Goal: Transaction & Acquisition: Purchase product/service

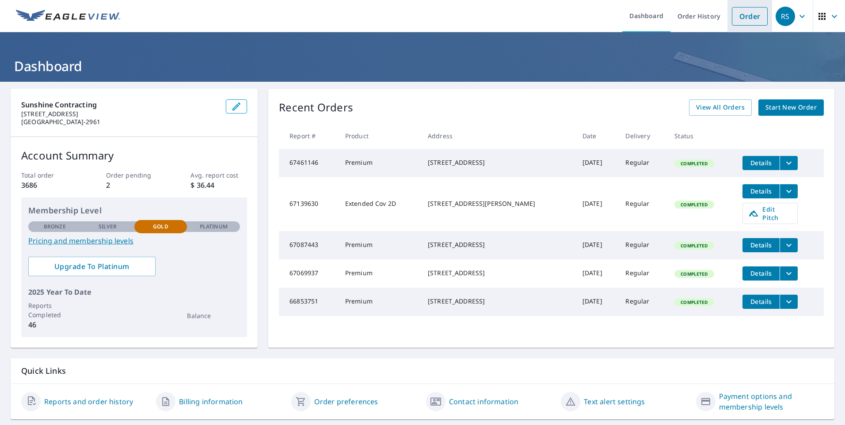
click at [734, 17] on link "Order" at bounding box center [750, 16] width 36 height 19
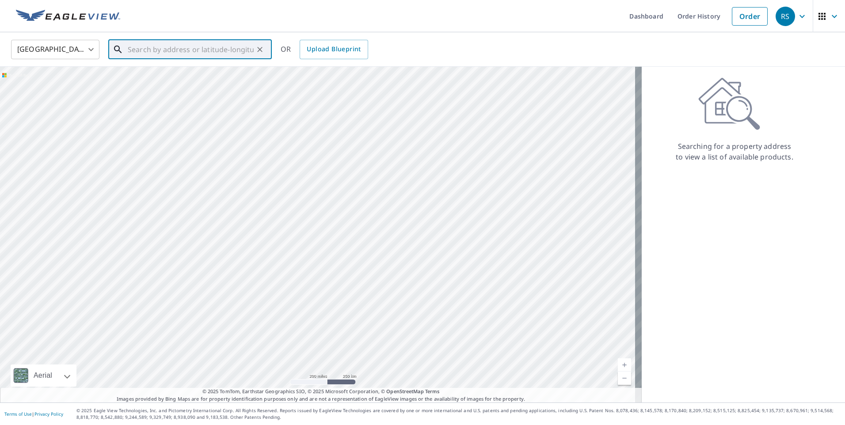
click at [160, 52] on input "text" at bounding box center [191, 49] width 126 height 25
click at [185, 88] on p "[GEOGRAPHIC_DATA]" at bounding box center [195, 84] width 139 height 9
type input "[STREET_ADDRESS]"
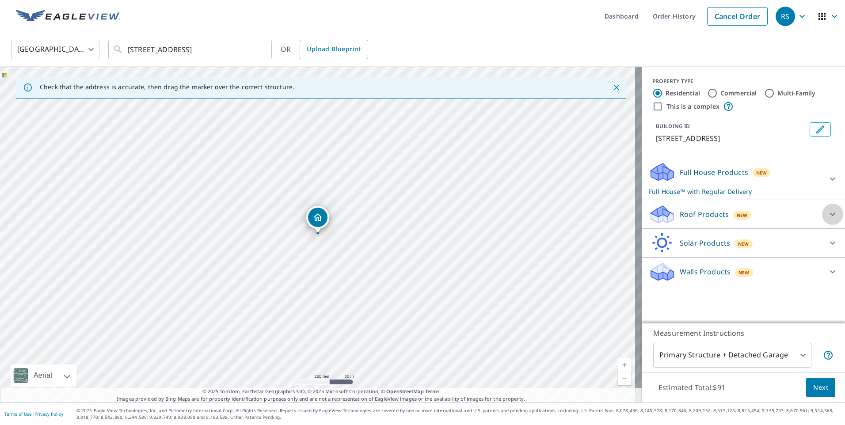
click at [829, 215] on icon at bounding box center [832, 214] width 11 height 11
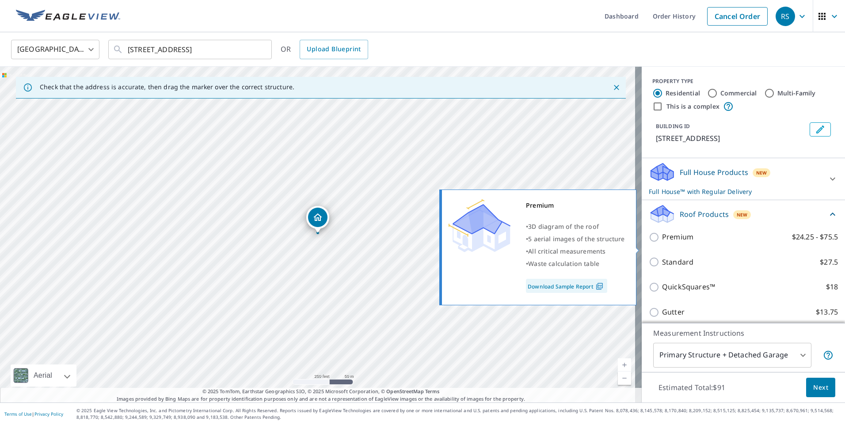
click at [676, 243] on p "Premium" at bounding box center [677, 237] width 31 height 11
click at [662, 243] on input "Premium $24.25 - $75.5" at bounding box center [655, 237] width 13 height 11
checkbox input "true"
checkbox input "false"
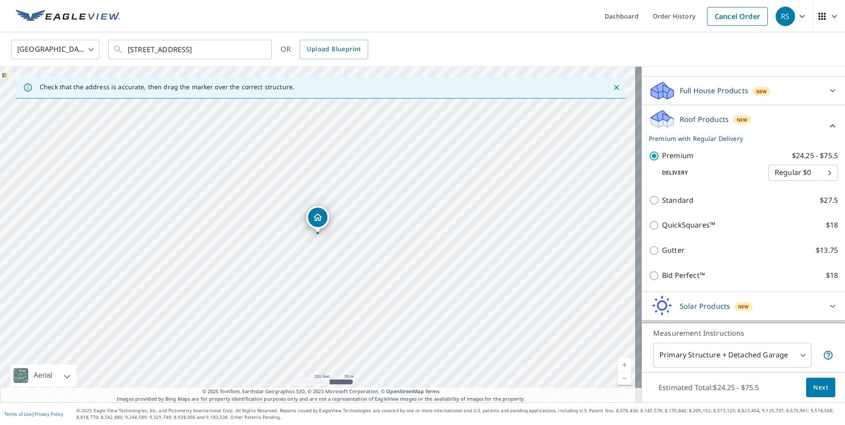
scroll to position [119, 0]
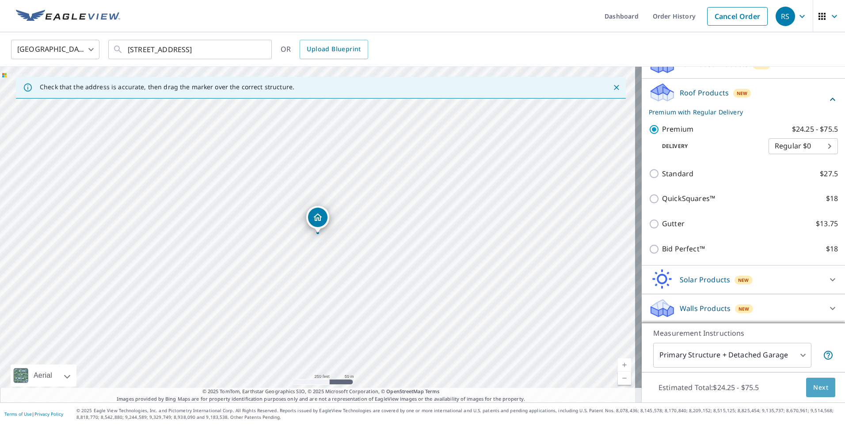
click at [825, 389] on button "Next" at bounding box center [820, 388] width 29 height 20
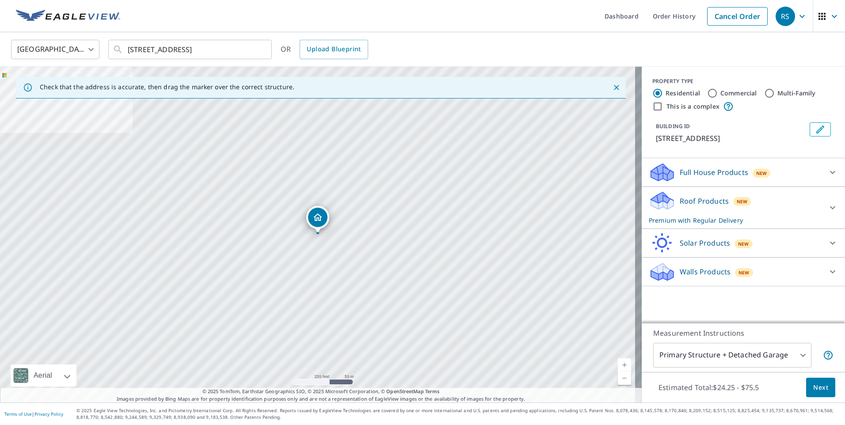
click at [827, 206] on icon at bounding box center [832, 207] width 11 height 11
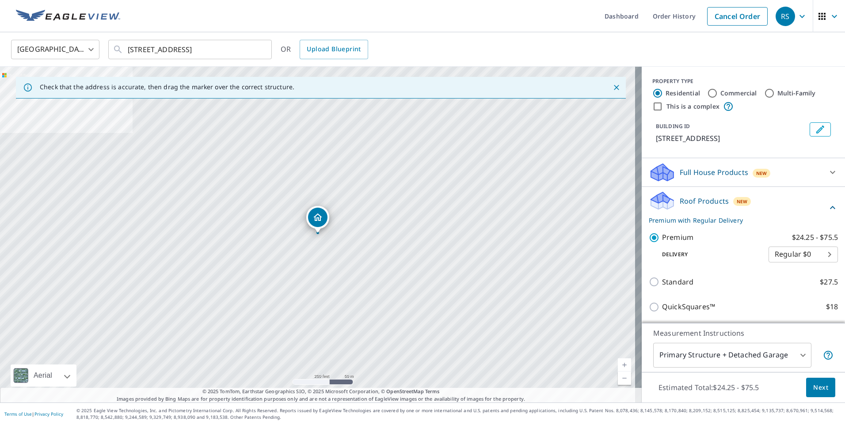
click at [818, 390] on span "Next" at bounding box center [820, 387] width 15 height 11
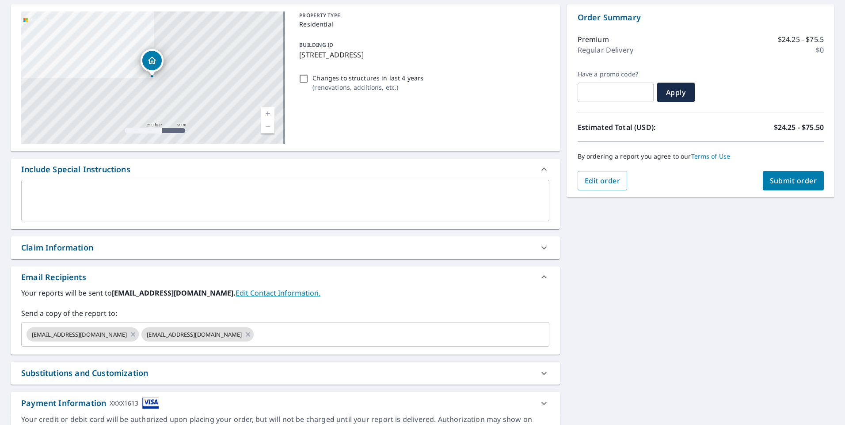
scroll to position [131, 0]
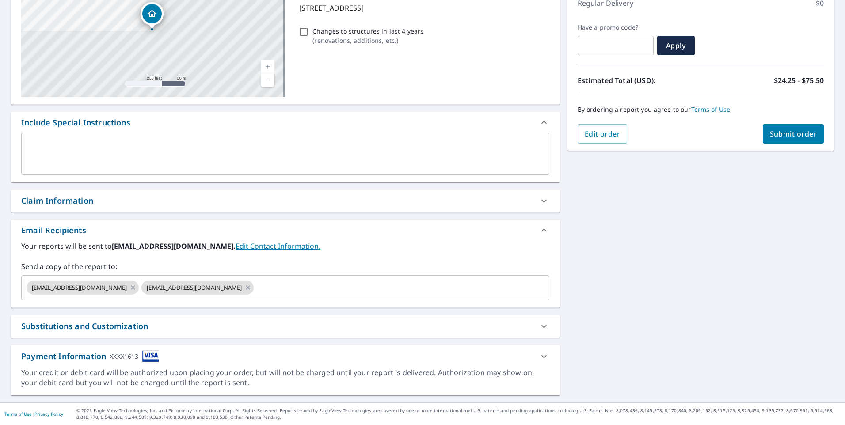
click at [788, 137] on span "Submit order" at bounding box center [793, 134] width 47 height 10
checkbox input "true"
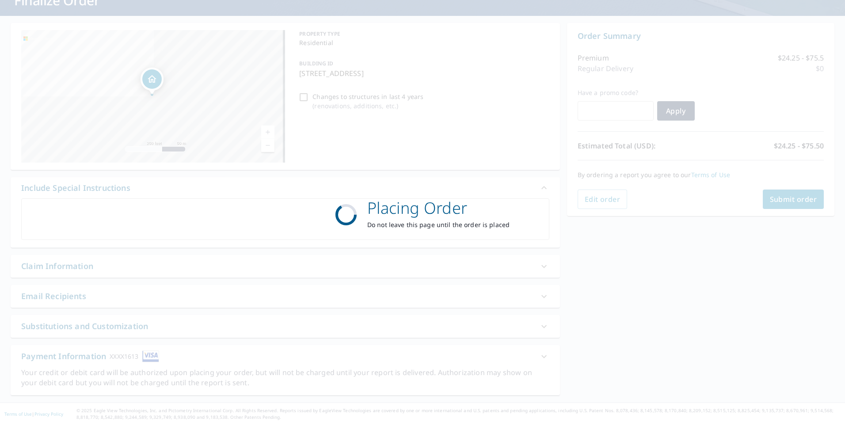
scroll to position [66, 0]
